Goal: Navigation & Orientation: Find specific page/section

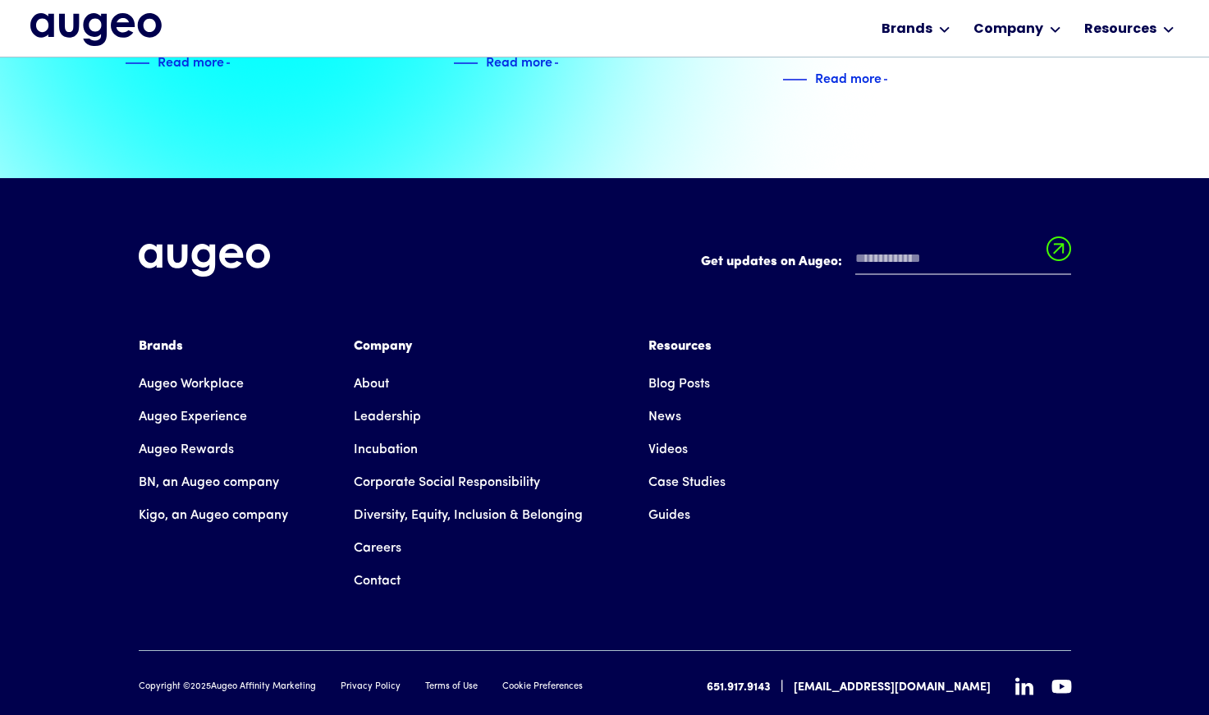
scroll to position [3718, 0]
click at [385, 532] on link "Careers" at bounding box center [378, 548] width 48 height 33
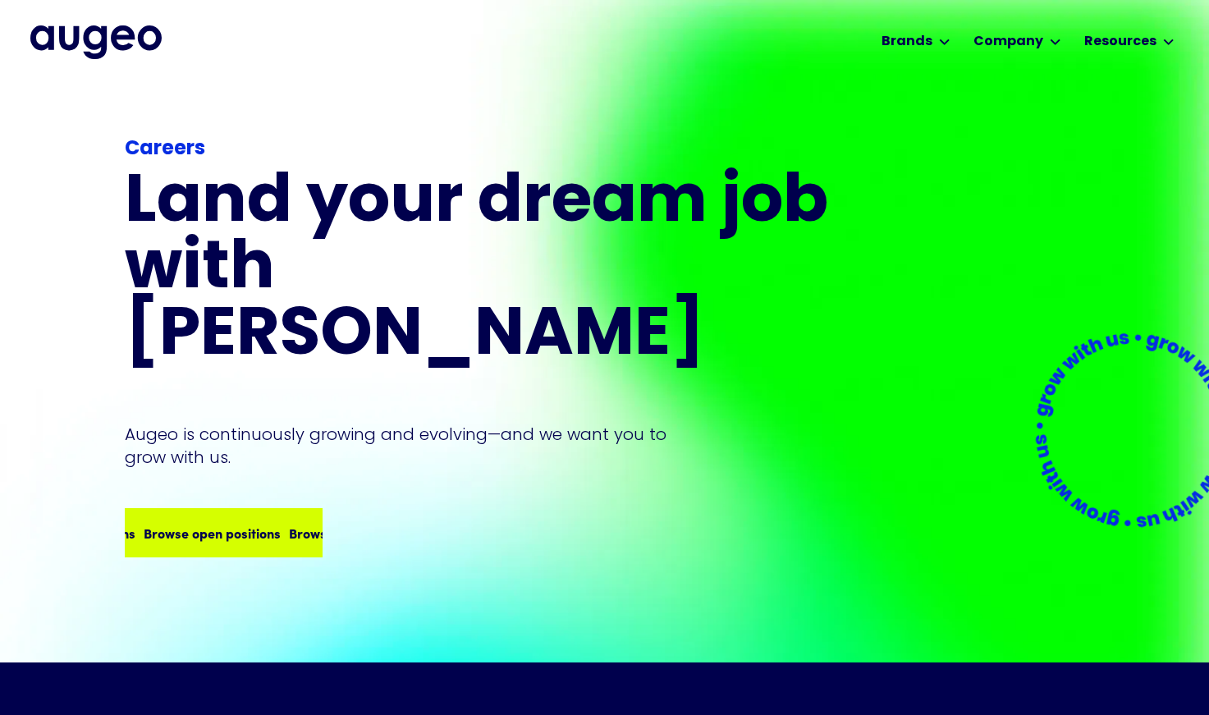
click at [250, 523] on div "Browse open positions" at bounding box center [216, 533] width 137 height 20
